Goal: Information Seeking & Learning: Check status

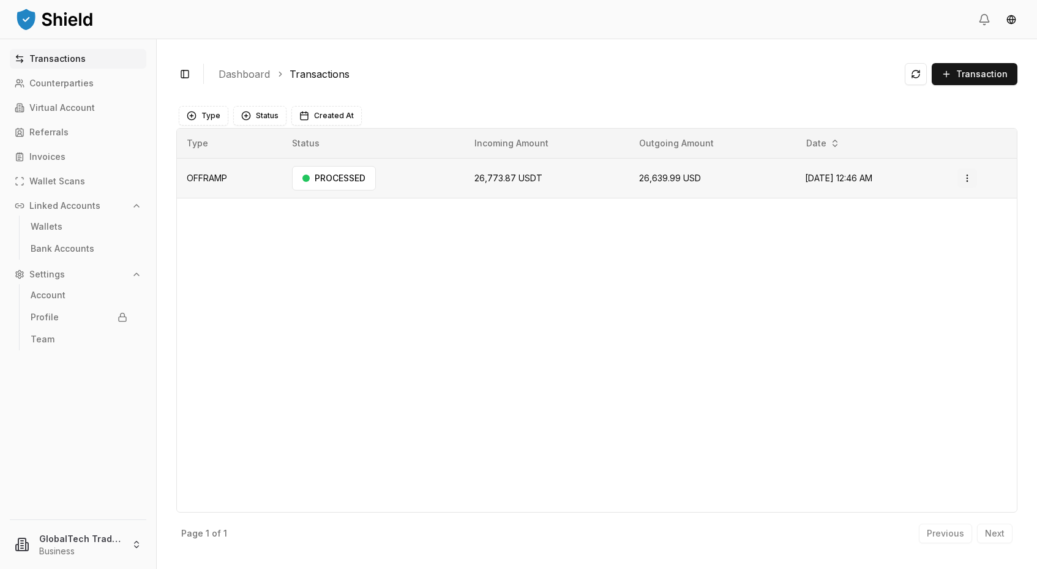
click at [971, 174] on html "Transactions Counterparties Virtual Account Referrals Invoices Wallet Scans Lin…" at bounding box center [518, 284] width 1037 height 569
click at [927, 229] on p "View Details" at bounding box center [934, 226] width 45 height 7
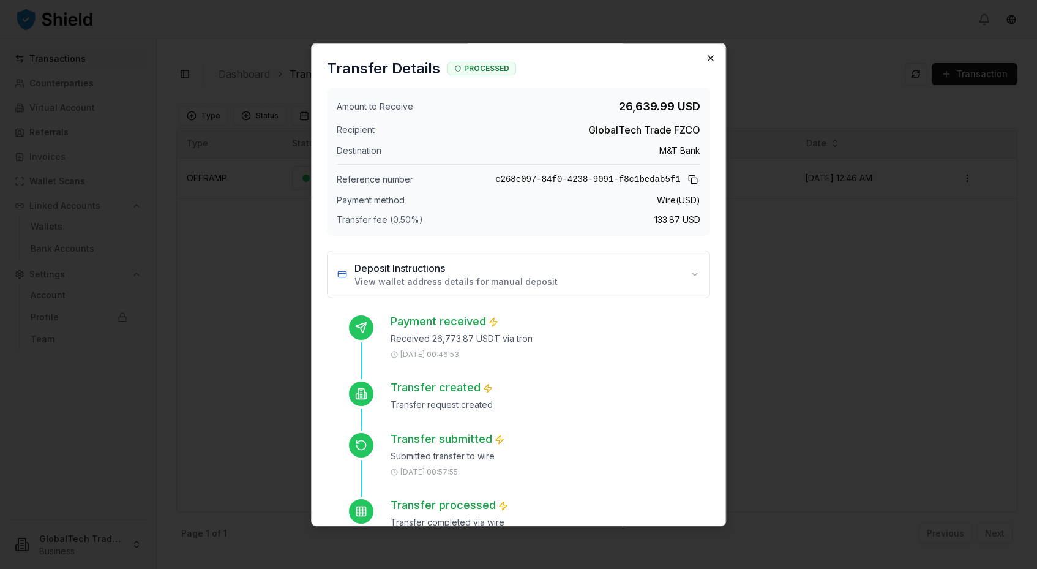
click at [712, 56] on icon "button" at bounding box center [710, 58] width 5 height 5
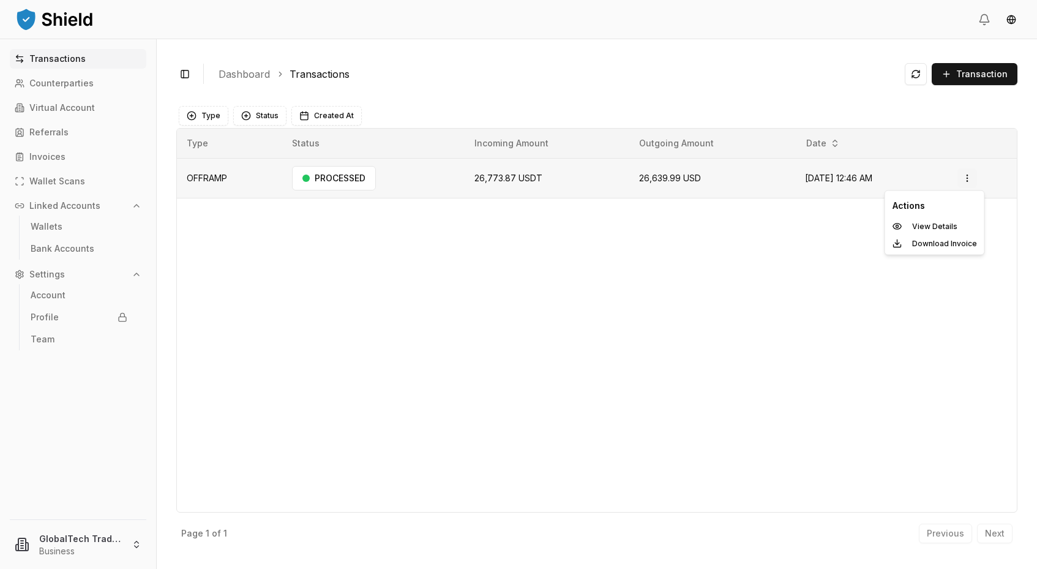
click at [969, 179] on html "Transactions Counterparties Virtual Account Referrals Invoices Wallet Scans Lin…" at bounding box center [518, 284] width 1037 height 569
click at [917, 244] on p "Download Invoice" at bounding box center [944, 243] width 65 height 7
click at [52, 229] on p "Wallets" at bounding box center [47, 226] width 32 height 9
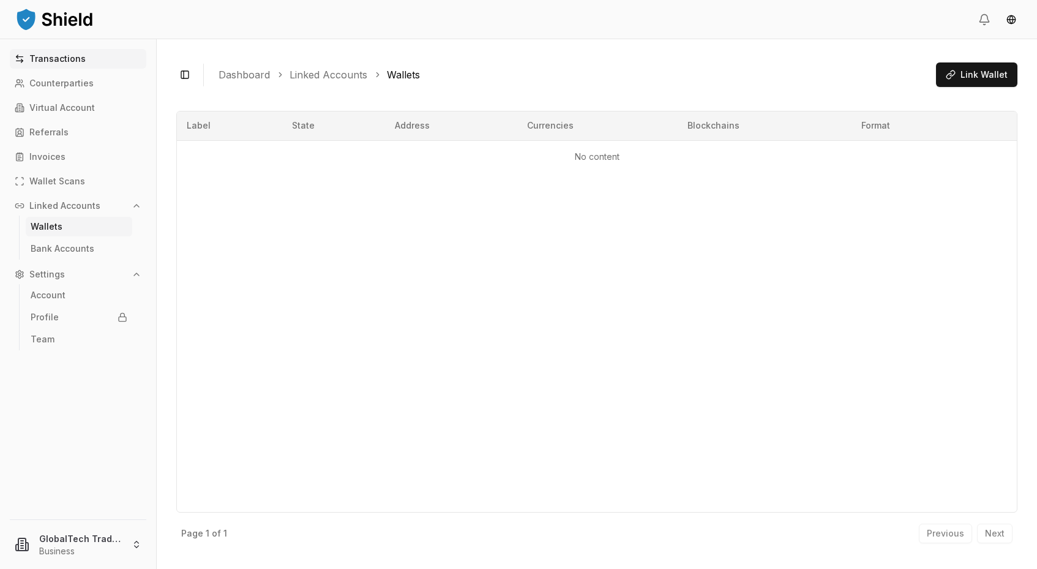
click at [50, 54] on p "Transactions" at bounding box center [57, 58] width 56 height 9
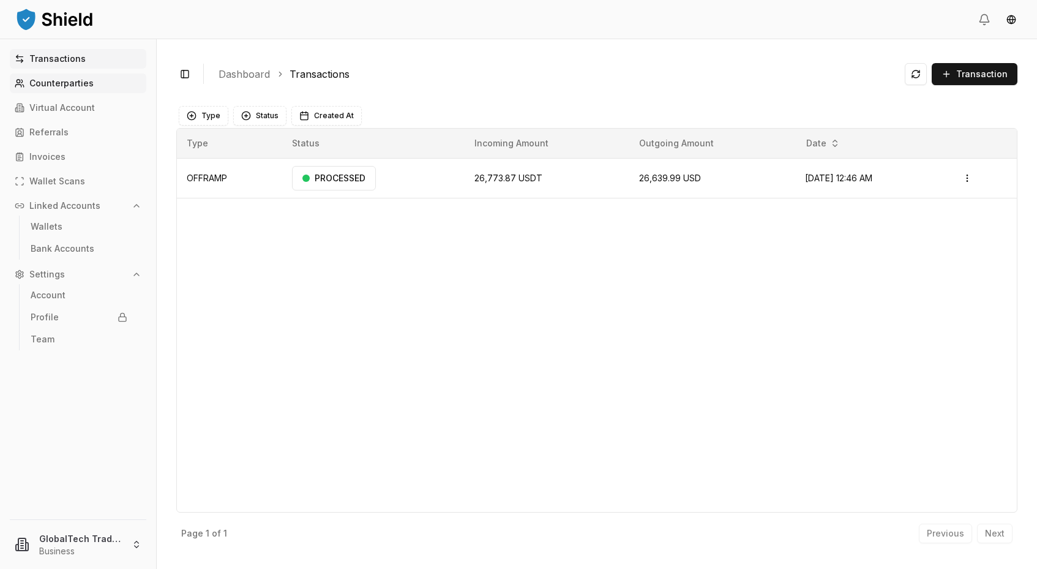
click at [48, 86] on p "Counterparties" at bounding box center [61, 83] width 64 height 9
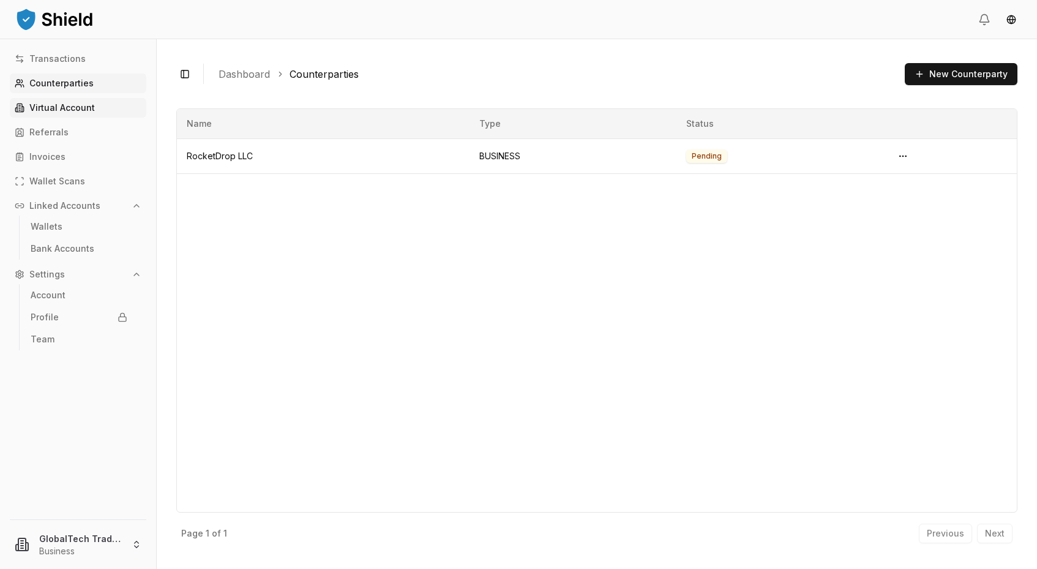
click at [45, 106] on p "Virtual Account" at bounding box center [61, 107] width 65 height 9
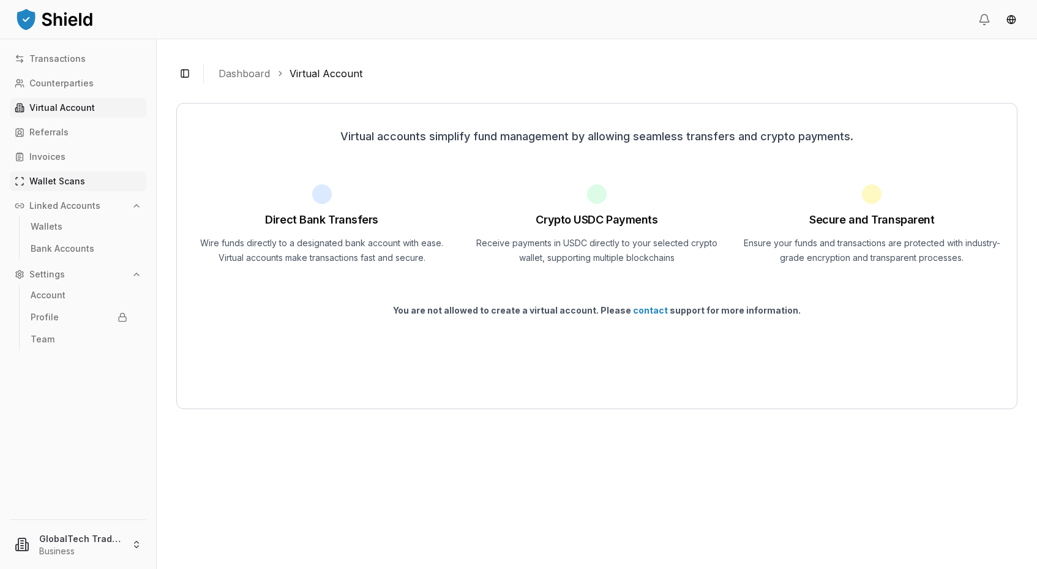
click at [46, 175] on link "Wallet Scans" at bounding box center [78, 181] width 136 height 20
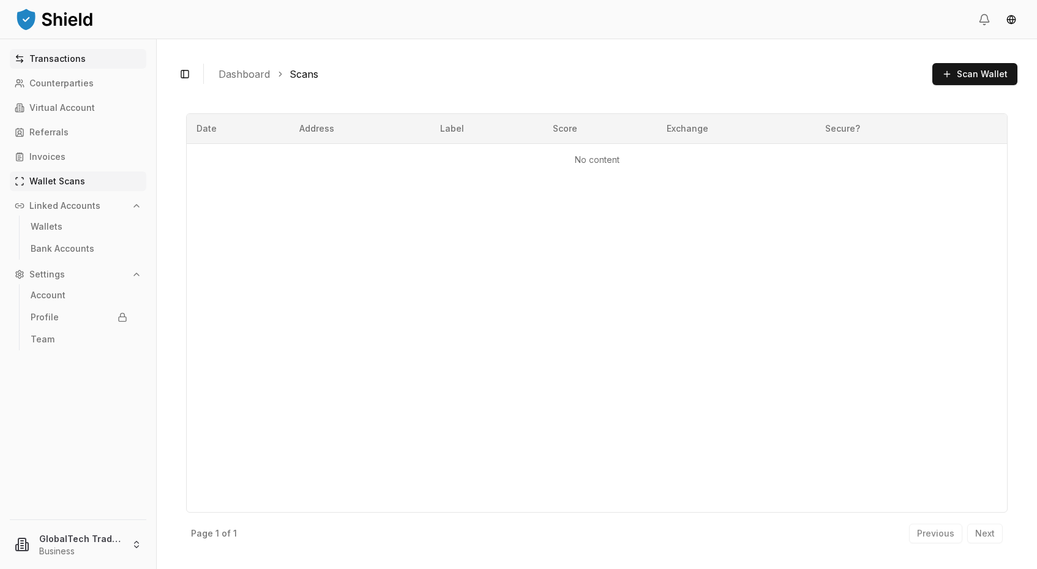
click at [53, 61] on p "Transactions" at bounding box center [57, 58] width 56 height 9
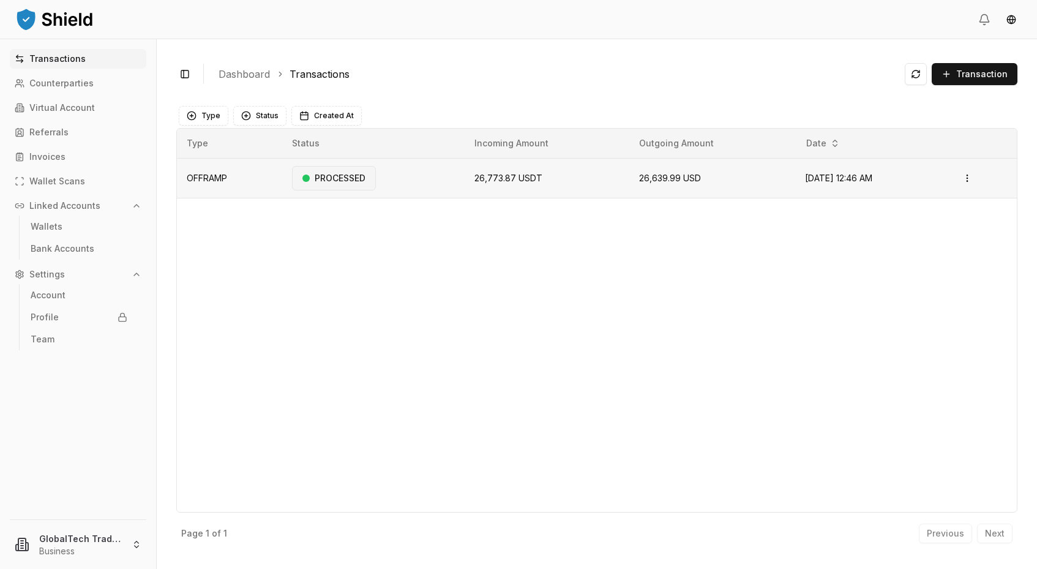
click at [335, 177] on div "PROCESSED" at bounding box center [334, 178] width 84 height 24
click at [970, 176] on html "Transactions Counterparties Virtual Account Referrals Invoices Wallet Scans Lin…" at bounding box center [518, 284] width 1037 height 569
click at [919, 226] on p "View Details" at bounding box center [934, 226] width 45 height 7
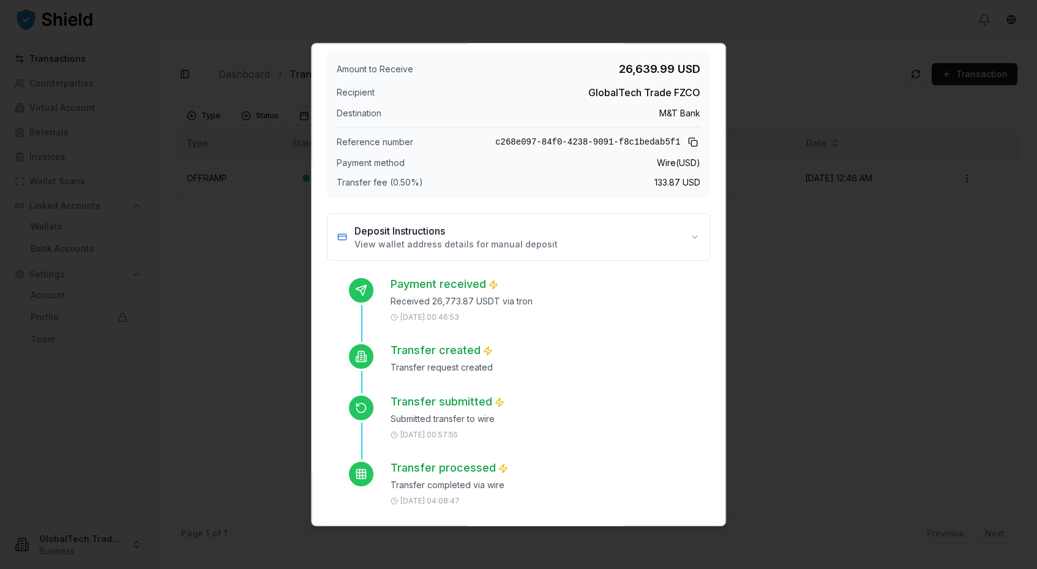
scroll to position [34, 0]
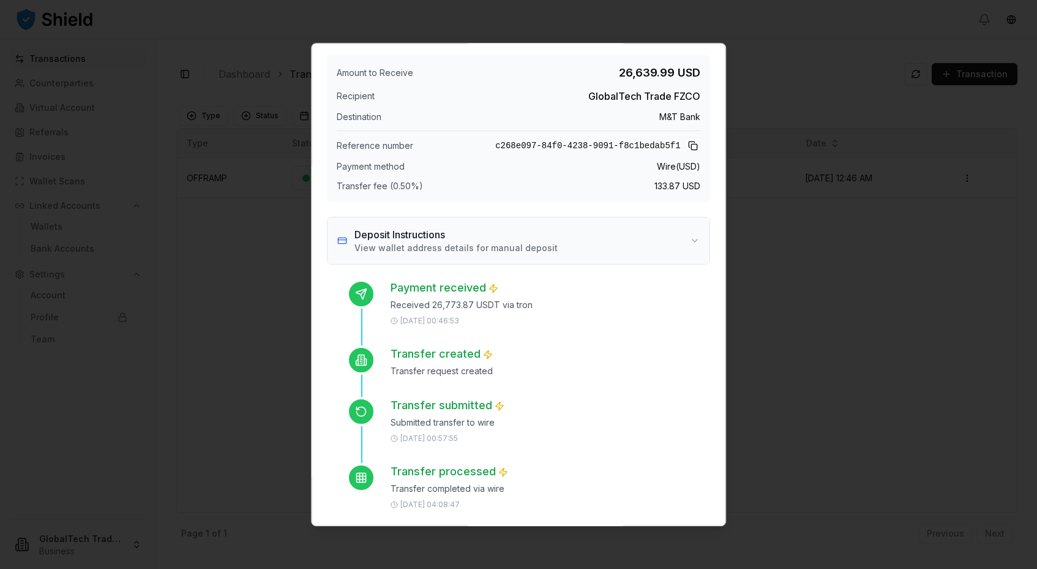
click at [698, 239] on button "Deposit Instructions View wallet address details for manual deposit" at bounding box center [518, 240] width 382 height 47
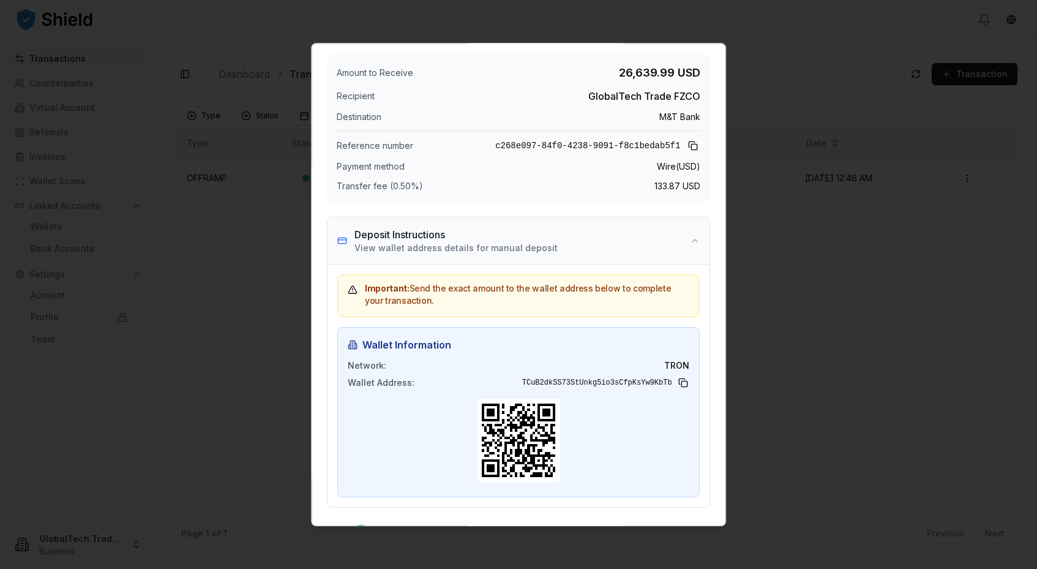
click at [698, 239] on button "Deposit Instructions View wallet address details for manual deposit" at bounding box center [518, 240] width 382 height 47
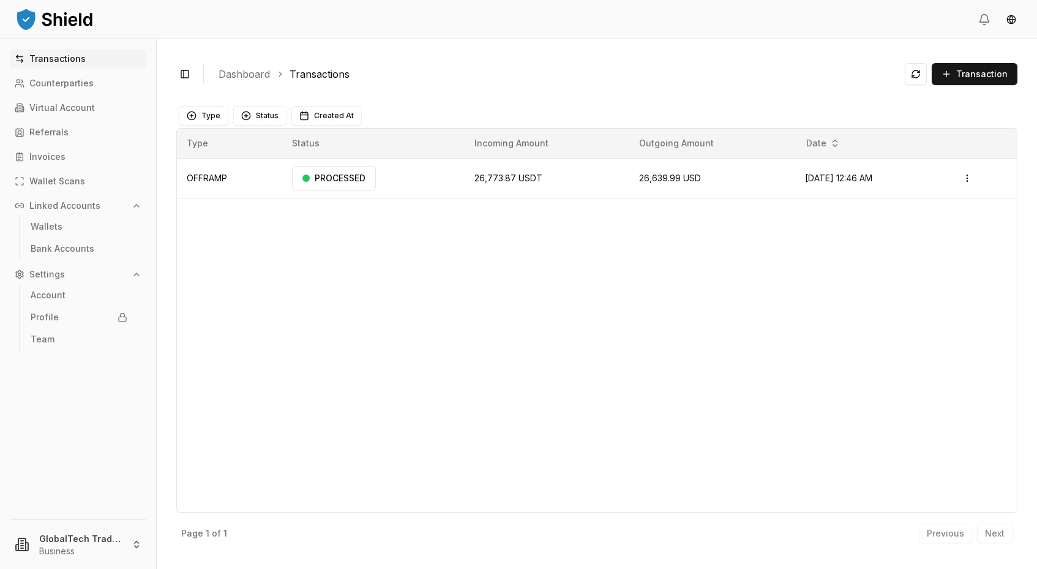
scroll to position [0, 0]
click at [970, 174] on html "Transactions Counterparties Virtual Account Referrals Invoices Wallet Scans Lin…" at bounding box center [518, 284] width 1037 height 569
click at [923, 223] on p "View Details" at bounding box center [934, 226] width 45 height 7
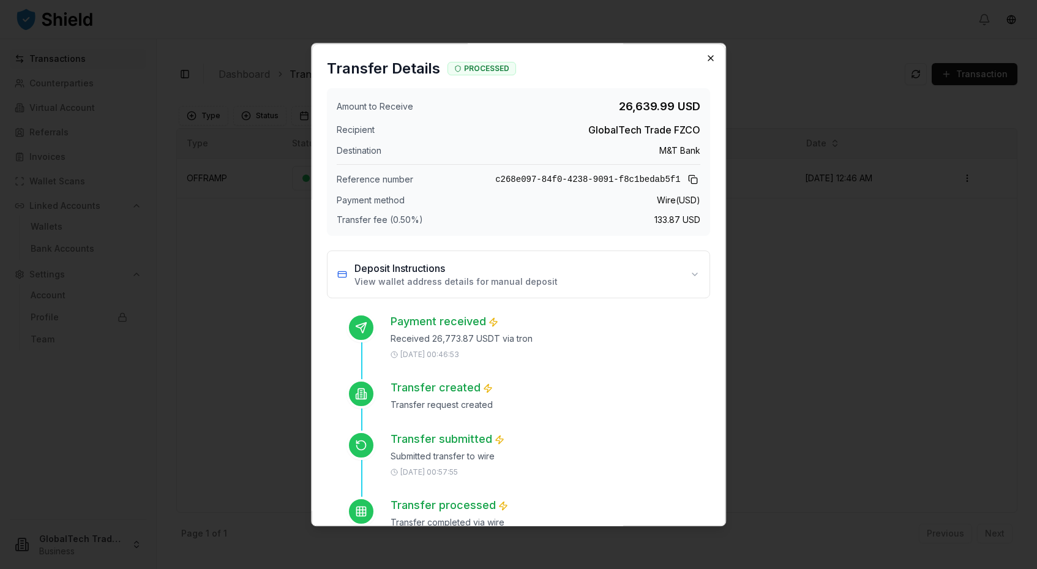
click at [710, 58] on icon "button" at bounding box center [710, 58] width 5 height 5
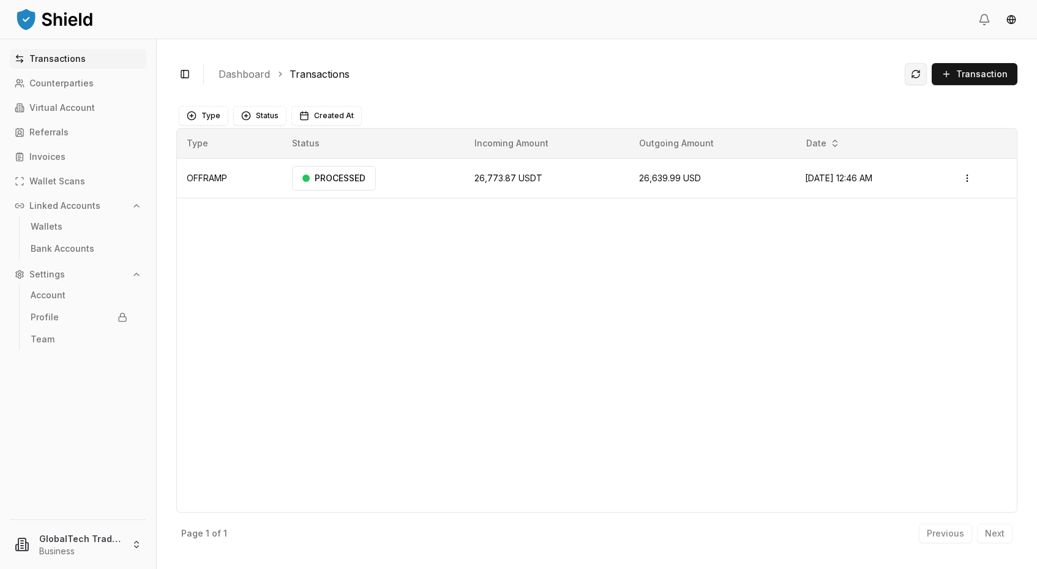
click at [915, 75] on button at bounding box center [916, 74] width 22 height 22
click at [972, 179] on html "Transactions Counterparties Virtual Account Referrals Invoices Wallet Scans Lin…" at bounding box center [518, 284] width 1037 height 569
click at [922, 225] on p "View Details" at bounding box center [934, 226] width 45 height 7
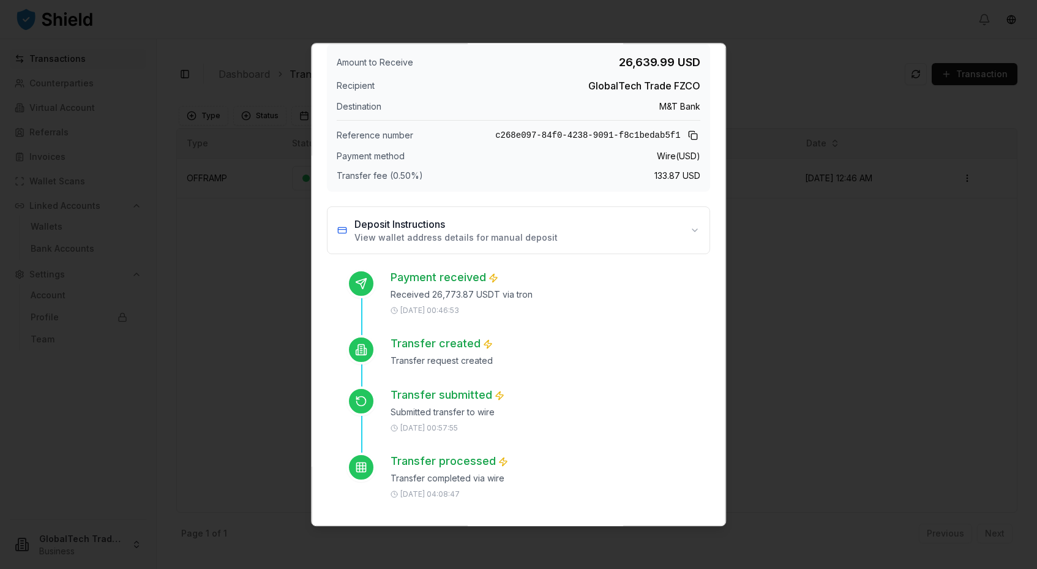
scroll to position [39, 0]
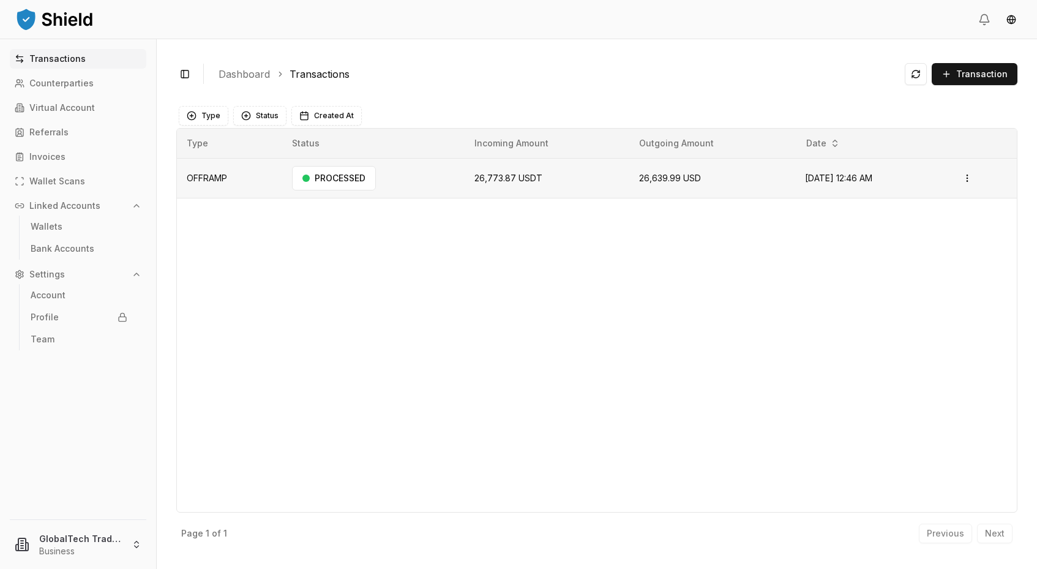
click at [639, 175] on span "26,639.99 USD" at bounding box center [670, 178] width 62 height 10
click at [972, 173] on html "Transactions Counterparties Virtual Account Referrals Invoices Wallet Scans Lin…" at bounding box center [518, 284] width 1037 height 569
click at [930, 220] on div "View Details" at bounding box center [934, 226] width 94 height 17
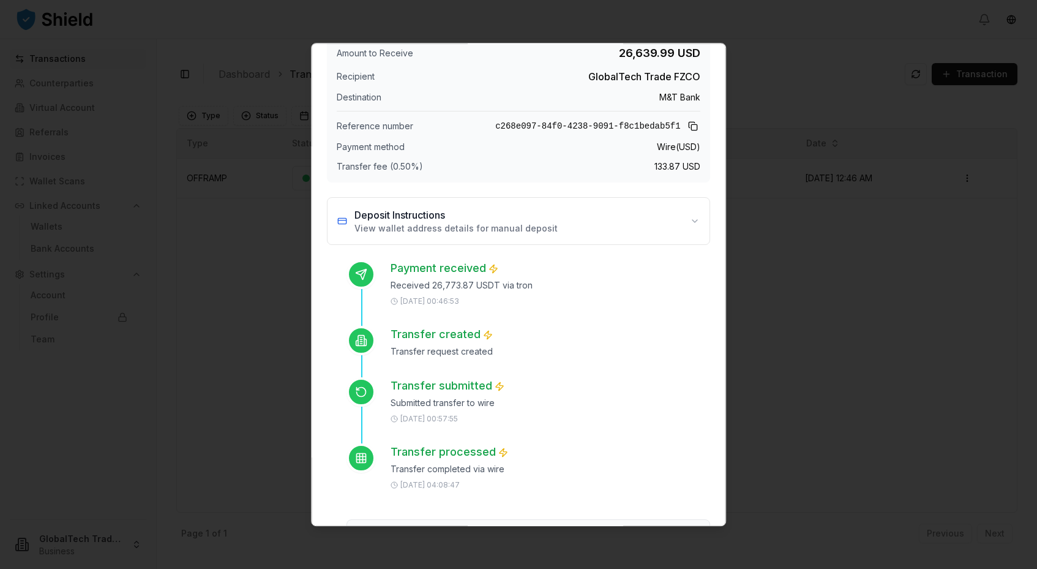
scroll to position [51, 0]
